Goal: Task Accomplishment & Management: Manage account settings

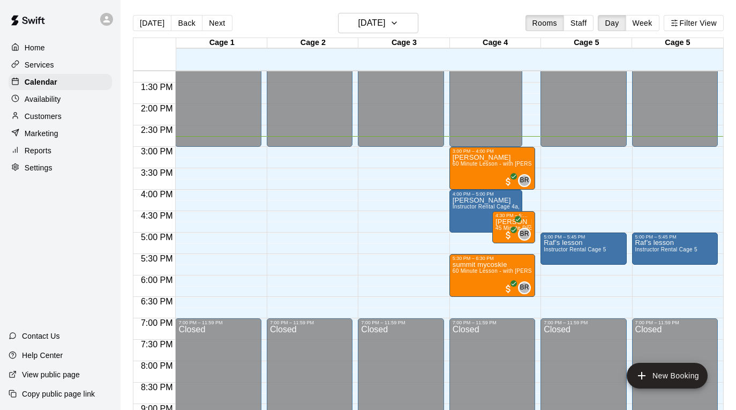
scroll to position [517, 0]
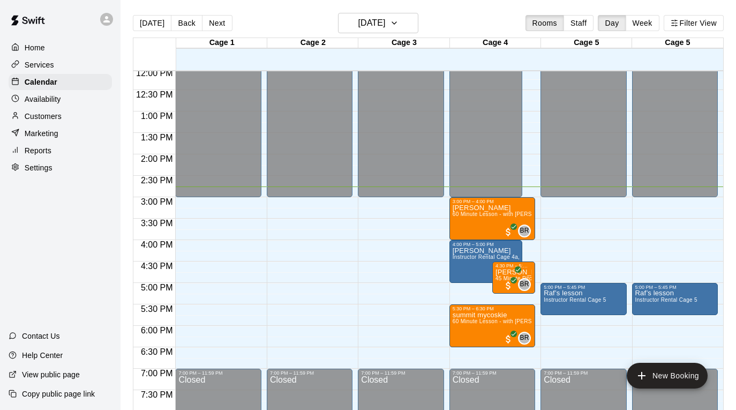
click at [48, 117] on p "Customers" at bounding box center [43, 116] width 37 height 11
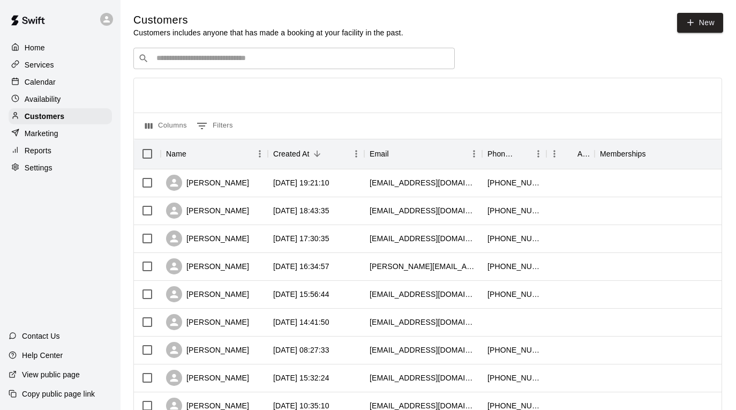
click at [208, 63] on input "Search customers by name or email" at bounding box center [301, 58] width 297 height 11
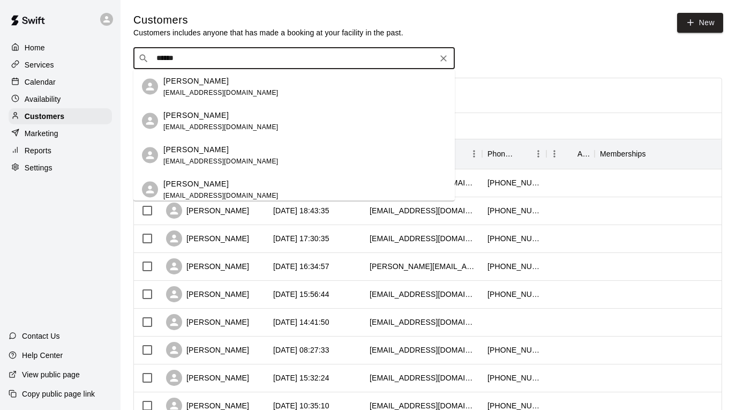
type input "*******"
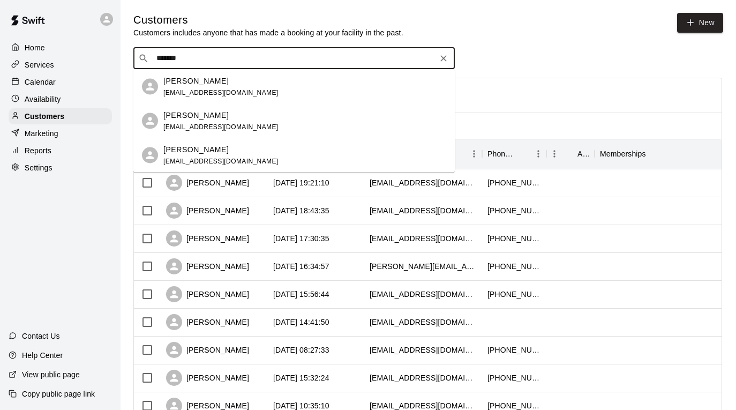
click at [270, 93] on div "[PERSON_NAME] [EMAIL_ADDRESS][DOMAIN_NAME]" at bounding box center [304, 86] width 283 height 23
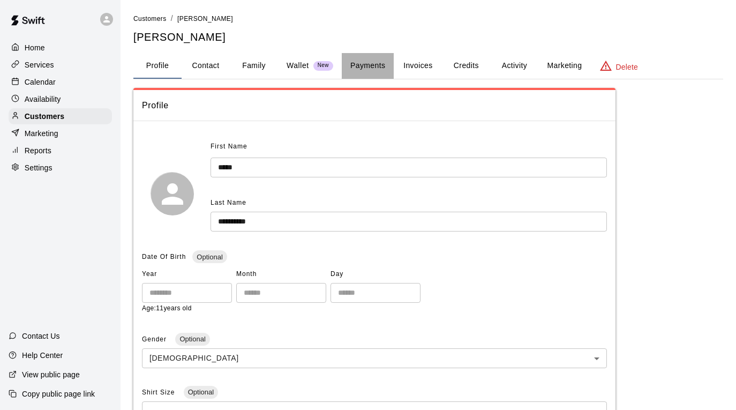
click at [376, 64] on button "Payments" at bounding box center [368, 66] width 52 height 26
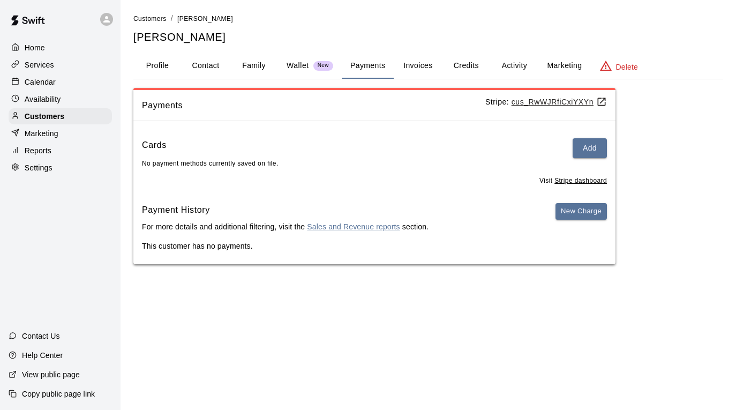
click at [517, 66] on button "Activity" at bounding box center [514, 66] width 48 height 26
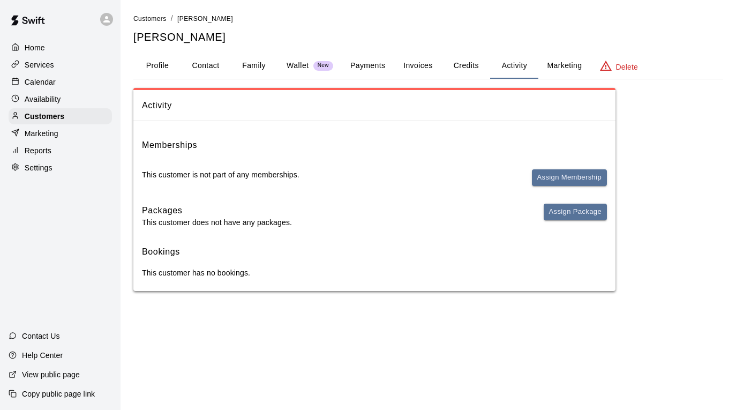
click at [159, 61] on button "Profile" at bounding box center [157, 66] width 48 height 26
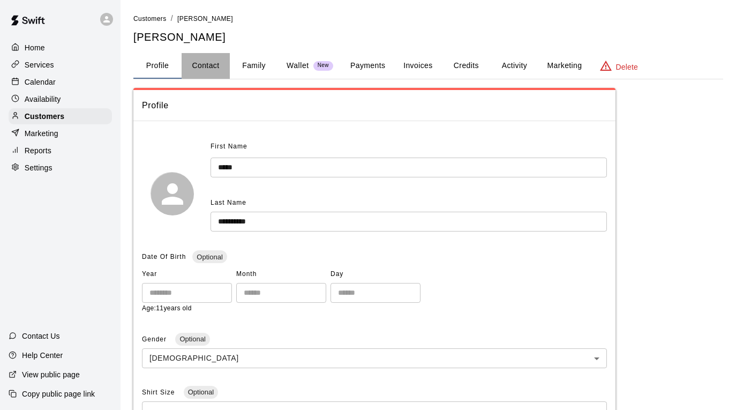
click at [201, 66] on button "Contact" at bounding box center [206, 66] width 48 height 26
select select "**"
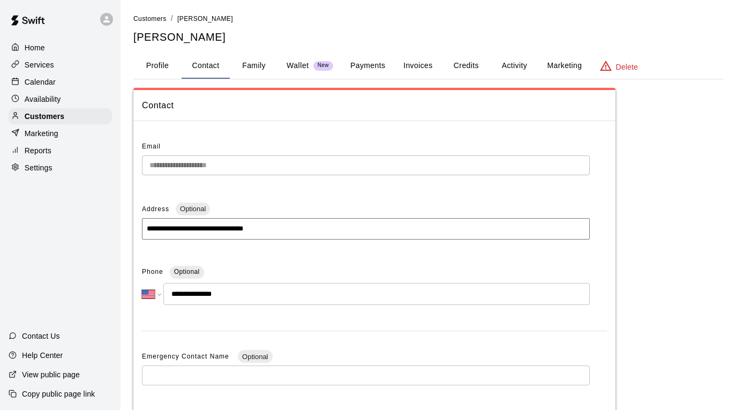
click at [247, 70] on button "Family" at bounding box center [254, 66] width 48 height 26
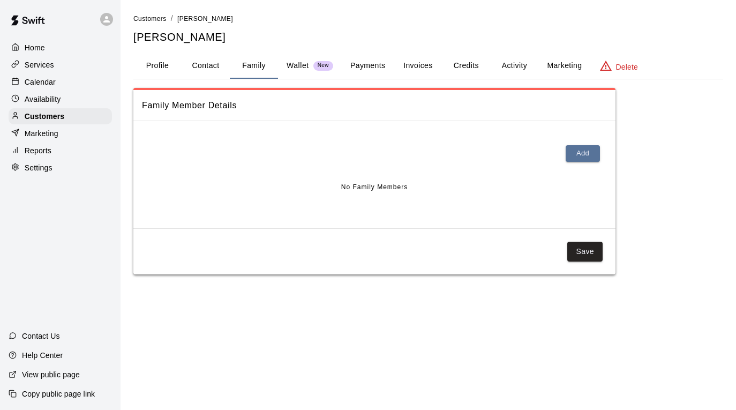
click at [206, 62] on button "Contact" at bounding box center [206, 66] width 48 height 26
select select "**"
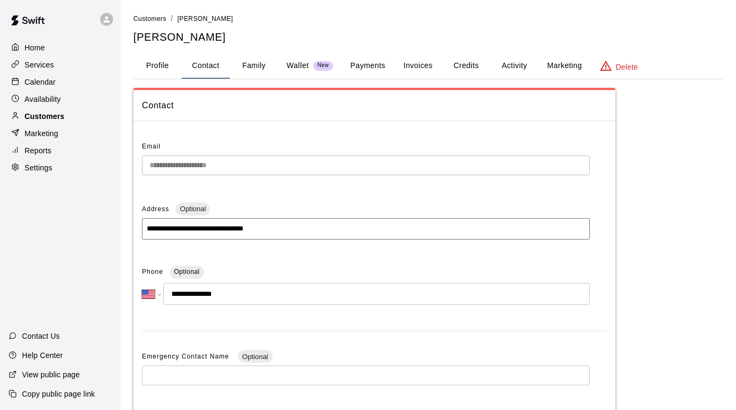
click at [54, 116] on p "Customers" at bounding box center [45, 116] width 40 height 11
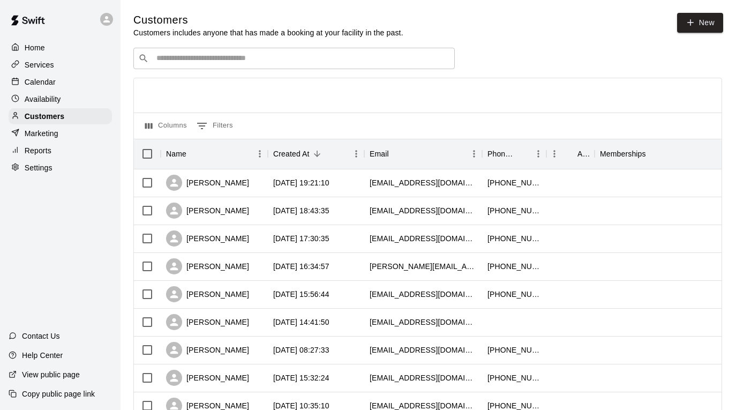
click at [199, 54] on input "Search customers by name or email" at bounding box center [301, 58] width 297 height 11
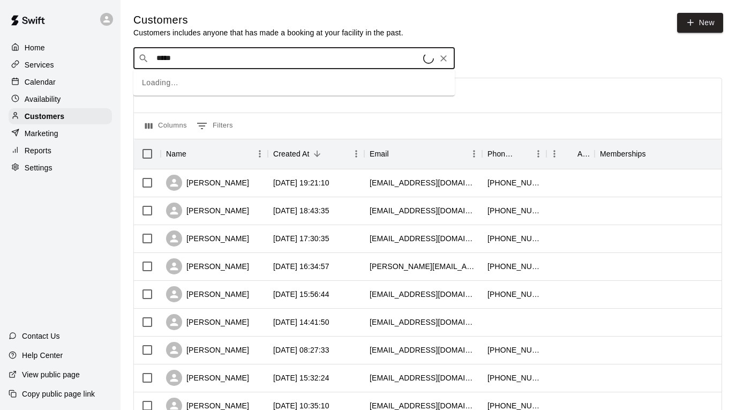
type input "******"
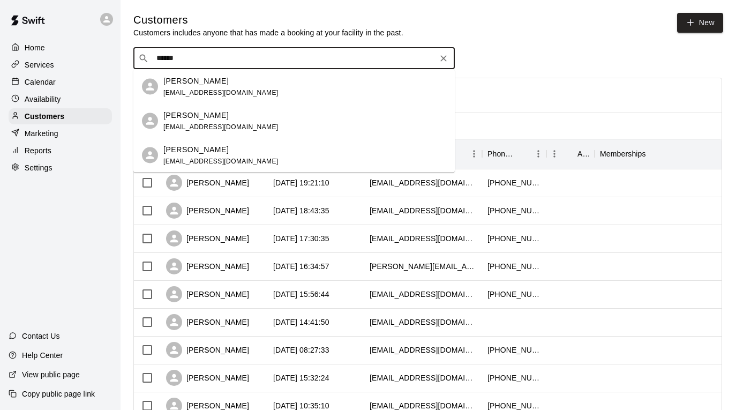
click at [196, 153] on p "[PERSON_NAME]" at bounding box center [195, 149] width 65 height 11
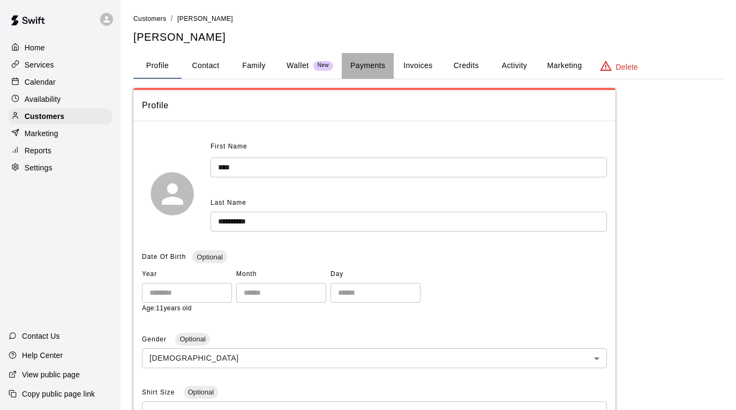
click at [383, 60] on button "Payments" at bounding box center [368, 66] width 52 height 26
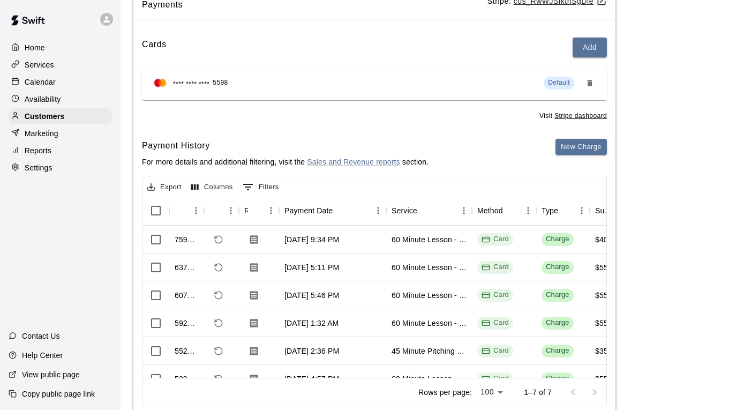
scroll to position [98, 0]
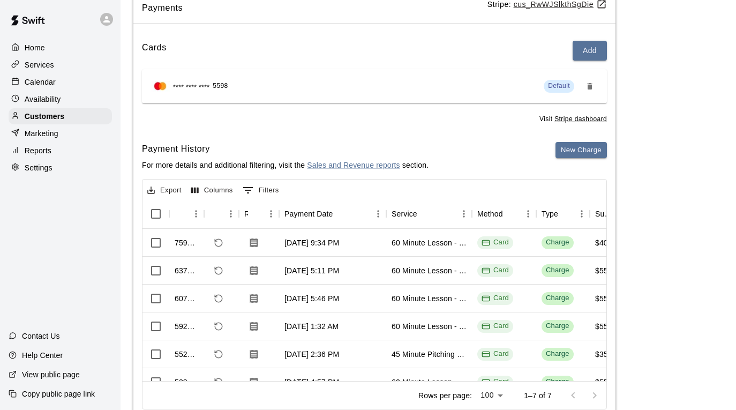
click at [80, 81] on div "Calendar" at bounding box center [60, 82] width 103 height 16
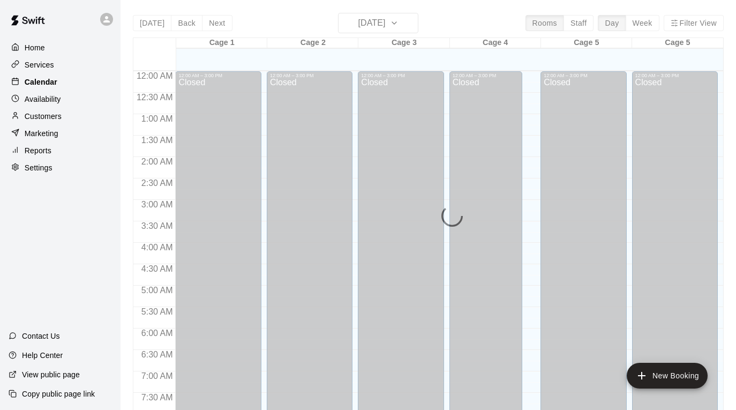
scroll to position [635, 0]
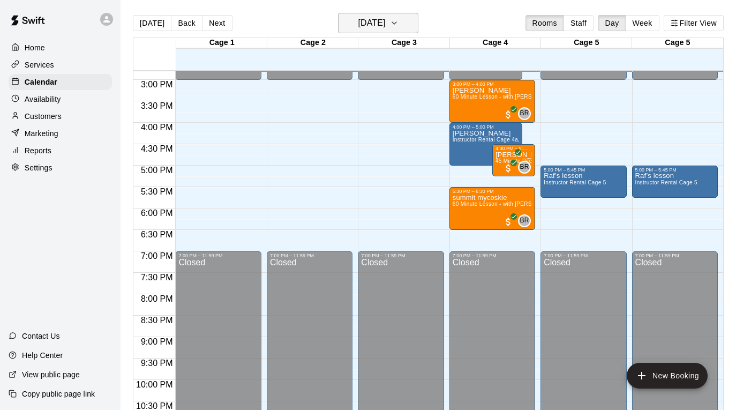
click at [399, 21] on icon "button" at bounding box center [394, 23] width 9 height 13
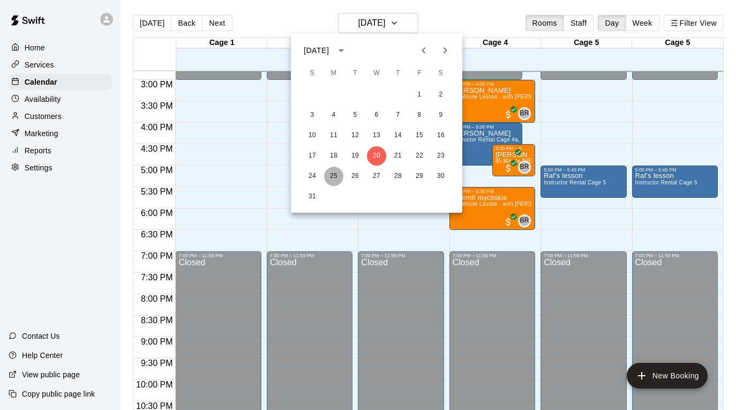
click at [334, 176] on button "25" at bounding box center [333, 176] width 19 height 19
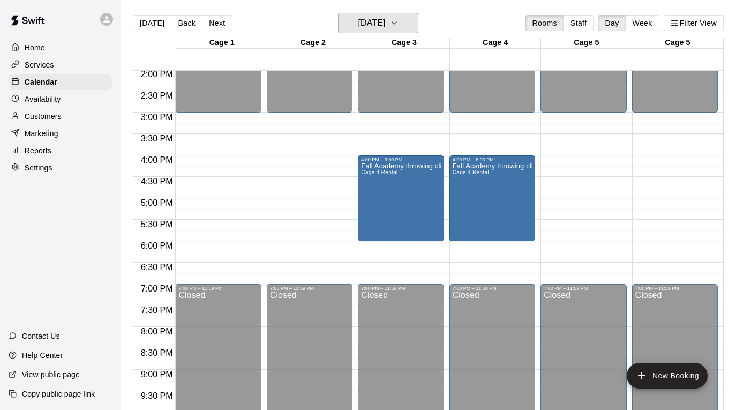
scroll to position [602, 0]
click at [74, 115] on div "Customers" at bounding box center [60, 116] width 103 height 16
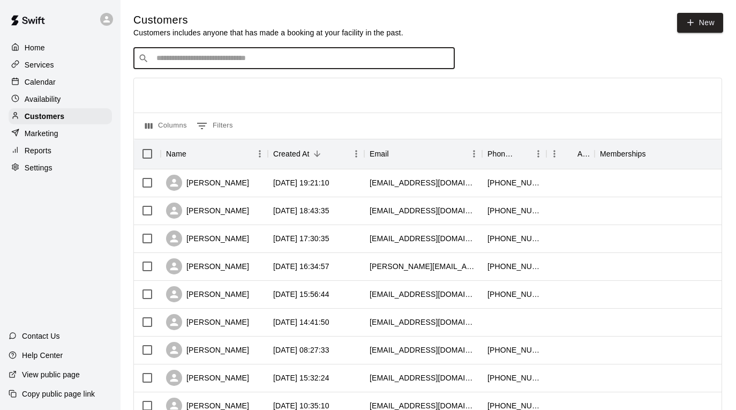
click at [320, 54] on input "Search customers by name or email" at bounding box center [301, 58] width 297 height 11
